Goal: Find specific page/section: Find specific page/section

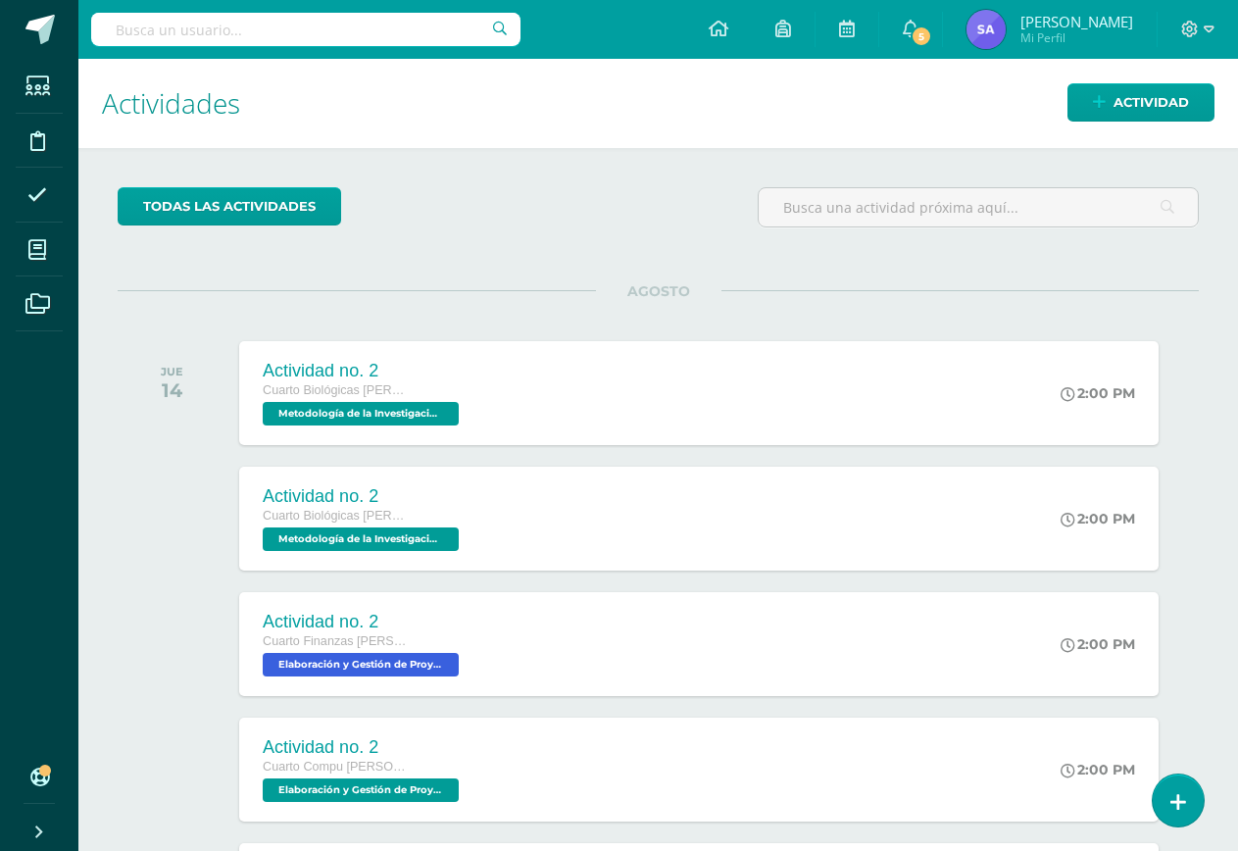
click at [364, 35] on input "text" at bounding box center [305, 29] width 429 height 33
type input "seminario"
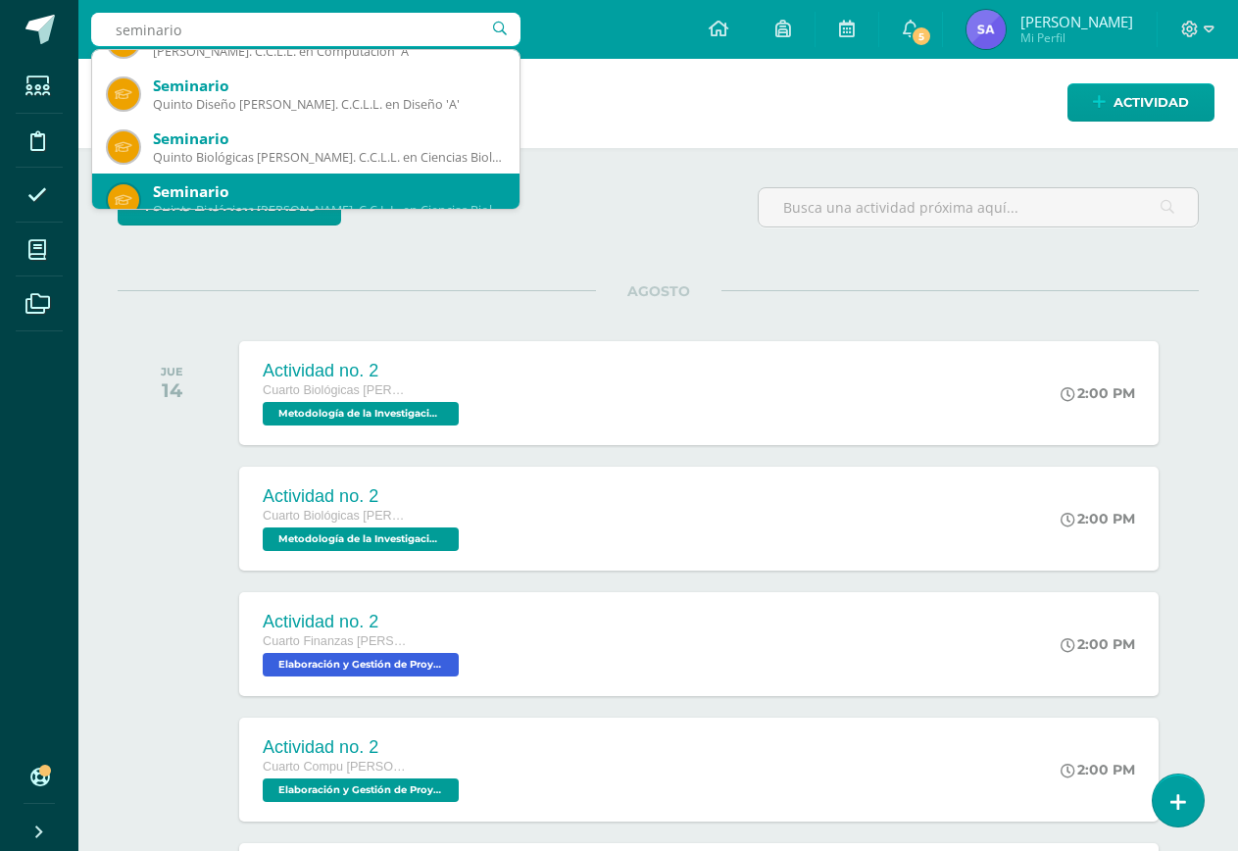
scroll to position [196, 0]
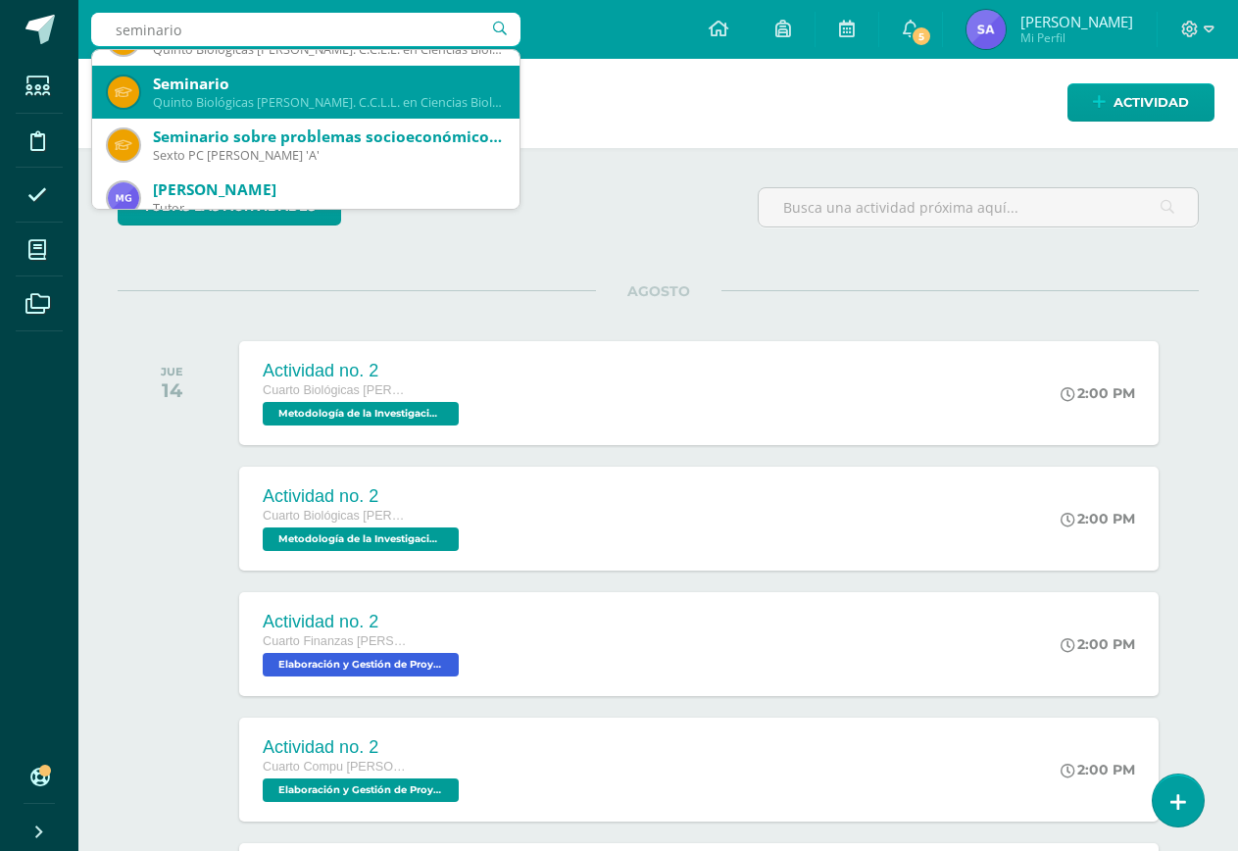
click at [343, 111] on div "Seminario Quinto Biológicas [PERSON_NAME]. C.C.L.L. en Ciencias Biológicas 'B'" at bounding box center [306, 92] width 396 height 53
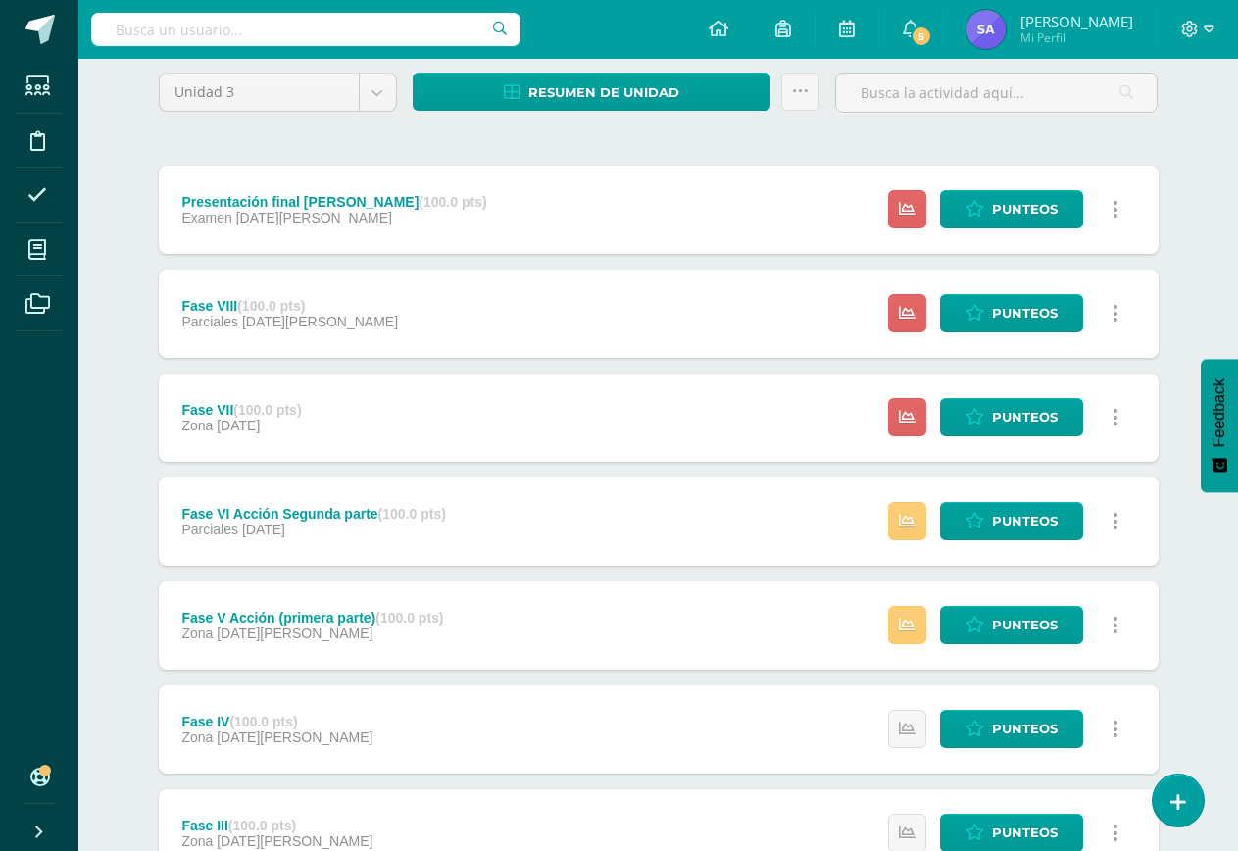
scroll to position [196, 0]
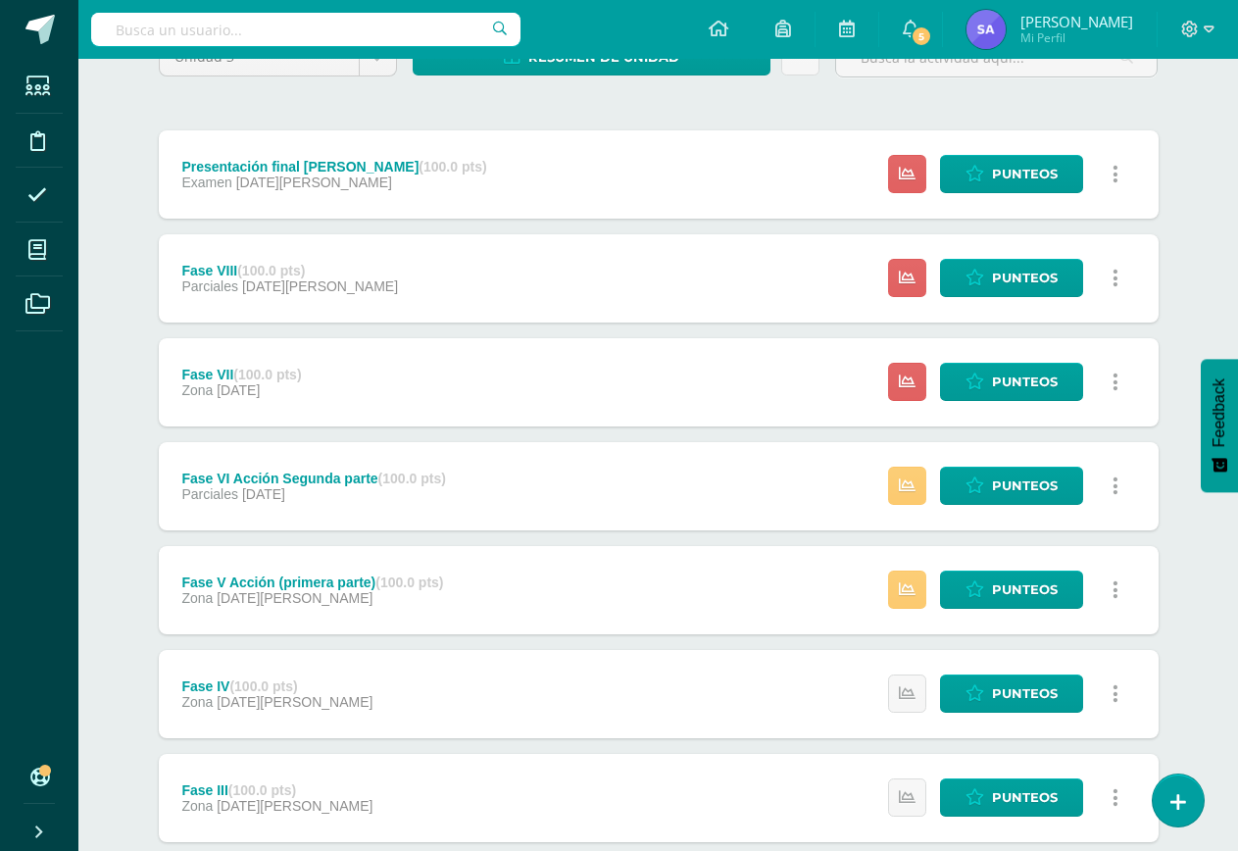
click at [845, 610] on div "Fase V Acción (primera parte) (100.0 pts) Zona 11 de Julio Estatus de Actividad…" at bounding box center [659, 590] width 1000 height 88
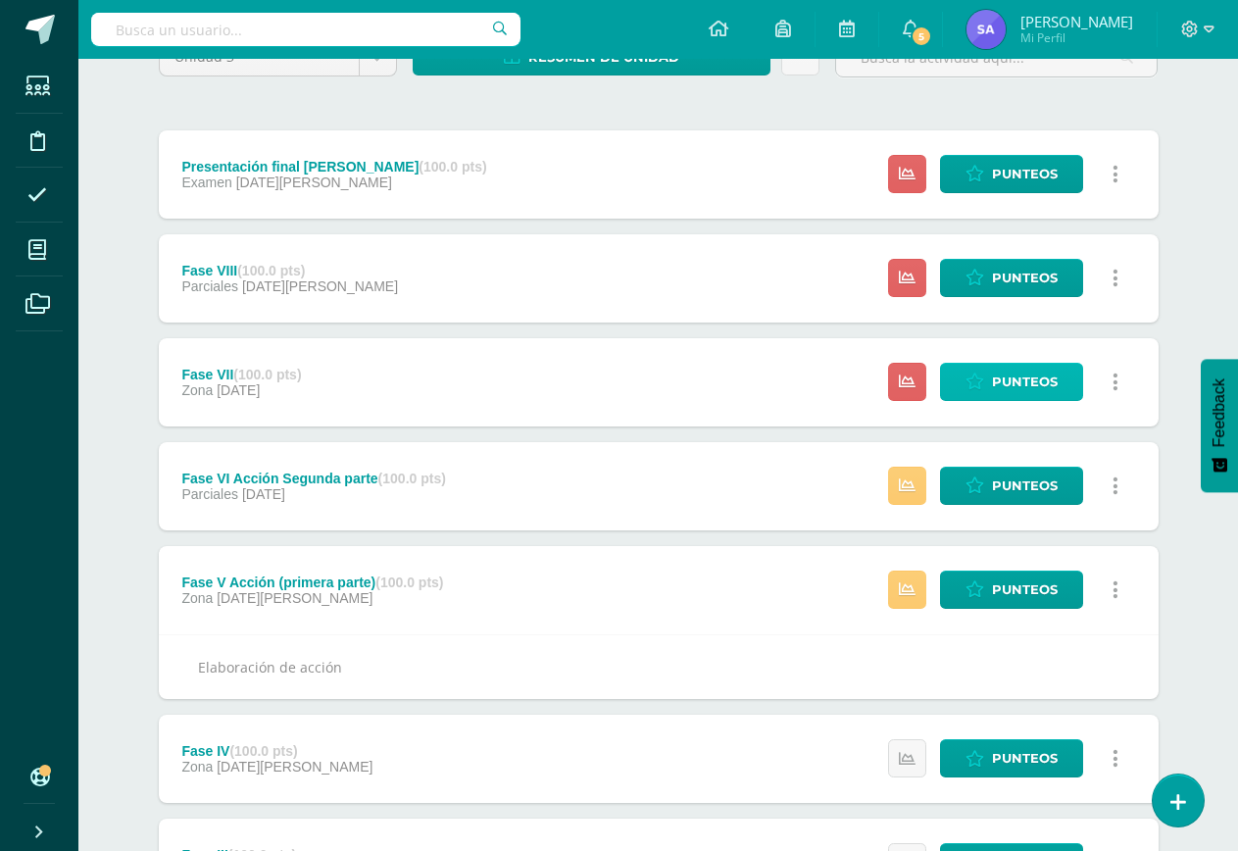
click at [1028, 385] on span "Punteos" at bounding box center [1025, 382] width 66 height 36
